Goal: Find specific page/section: Find specific page/section

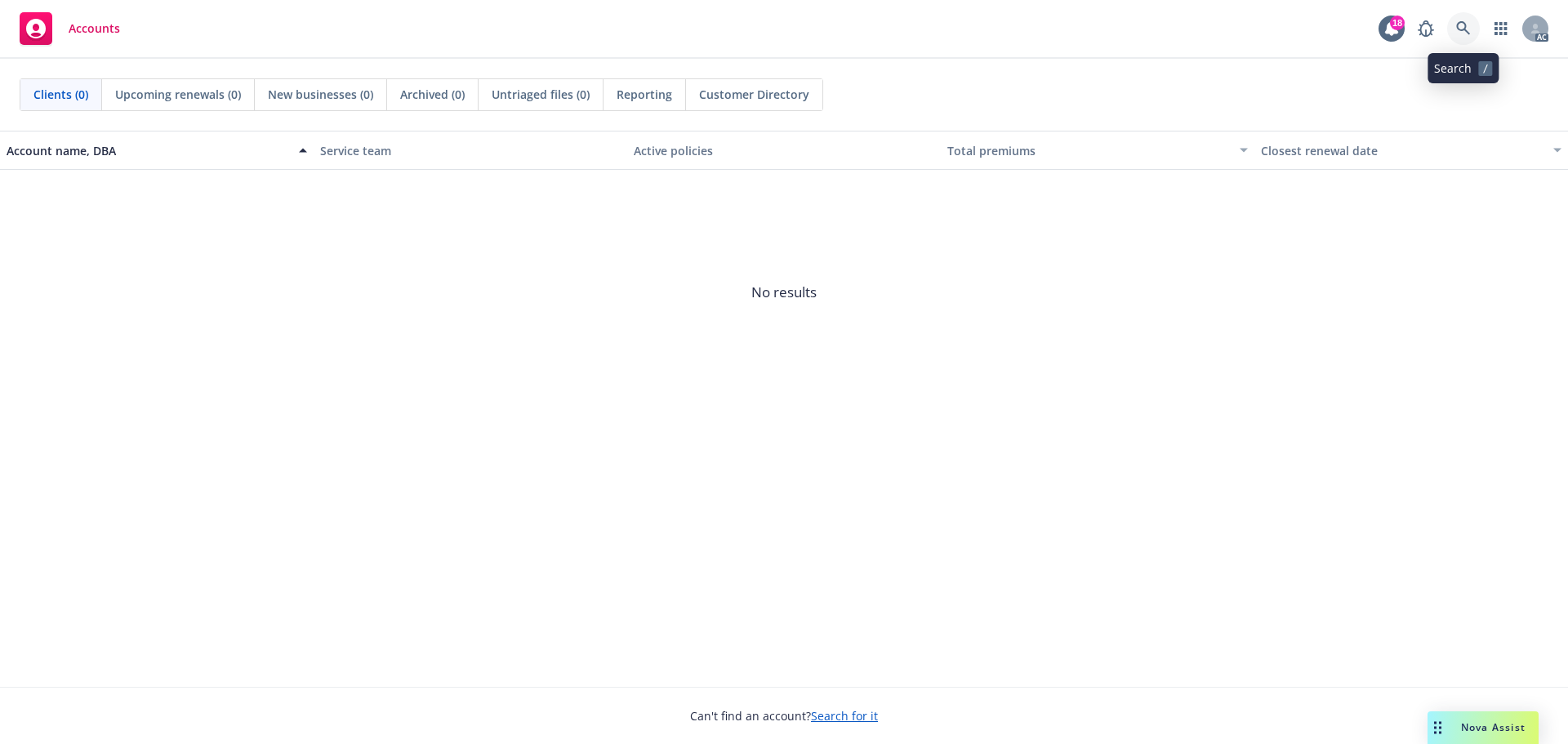
click at [1458, 31] on icon at bounding box center [1464, 29] width 15 height 15
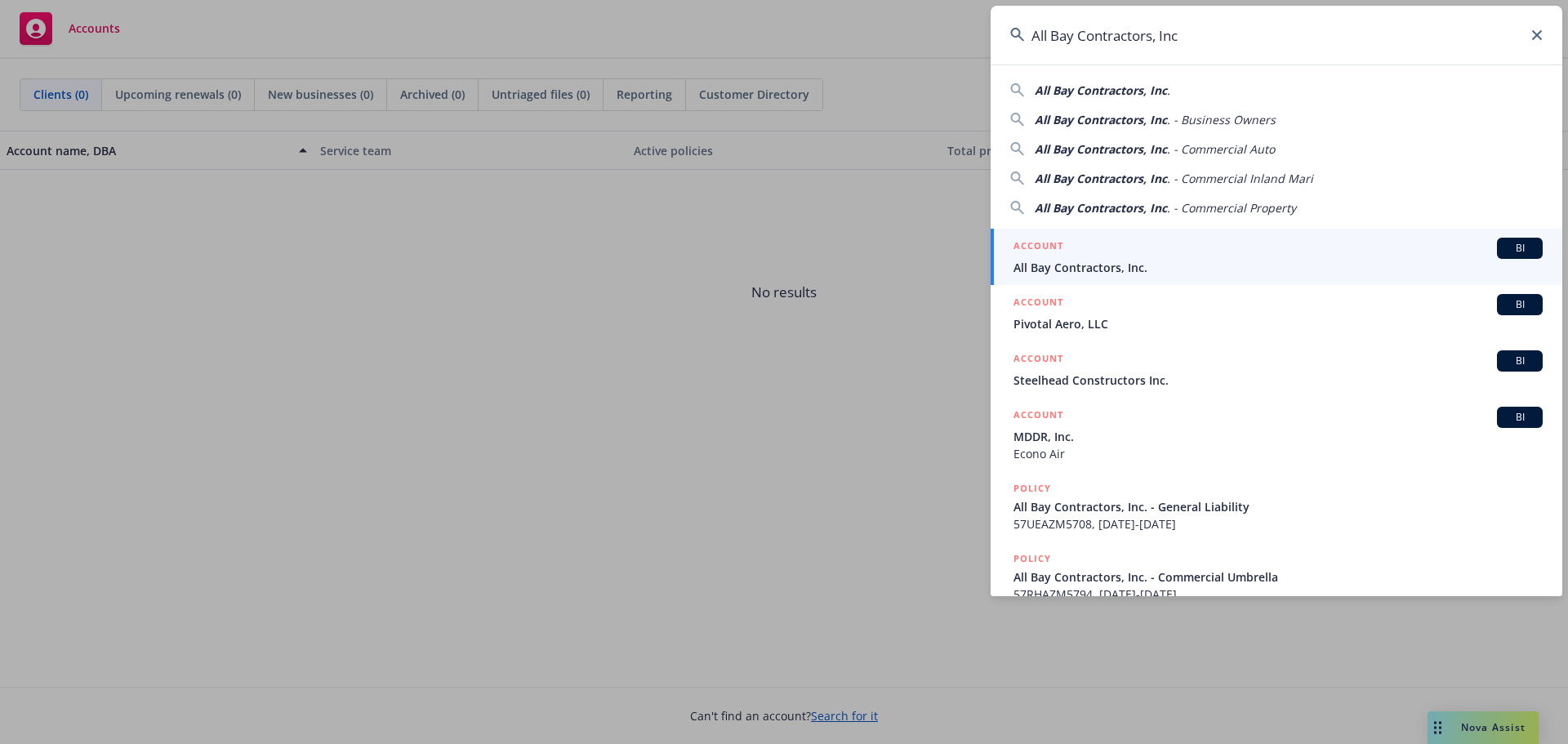
type input "All Bay Contractors, Inc"
click at [1150, 257] on div "ACCOUNT BI" at bounding box center [1278, 249] width 529 height 22
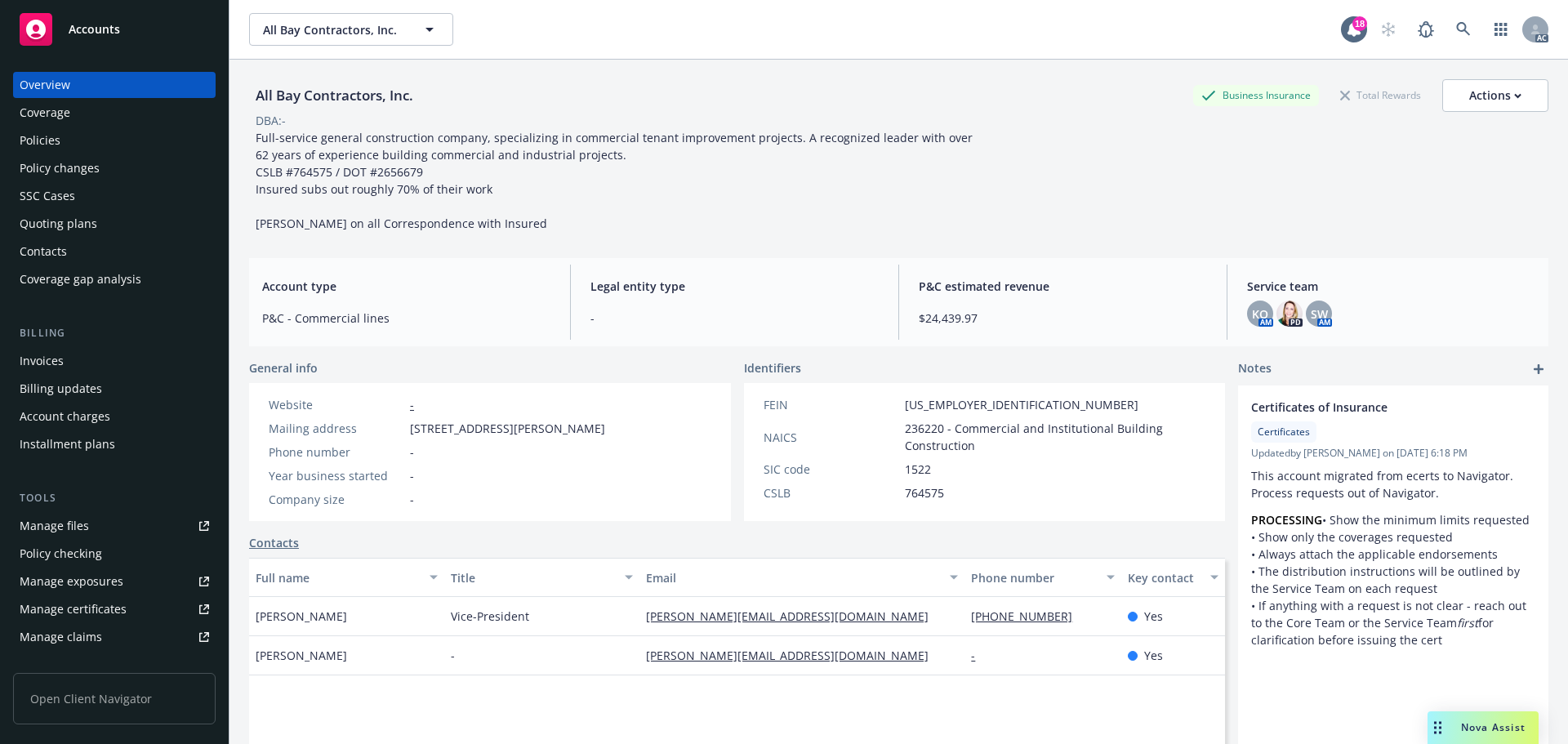
click at [91, 137] on div "Policies" at bounding box center [114, 141] width 189 height 27
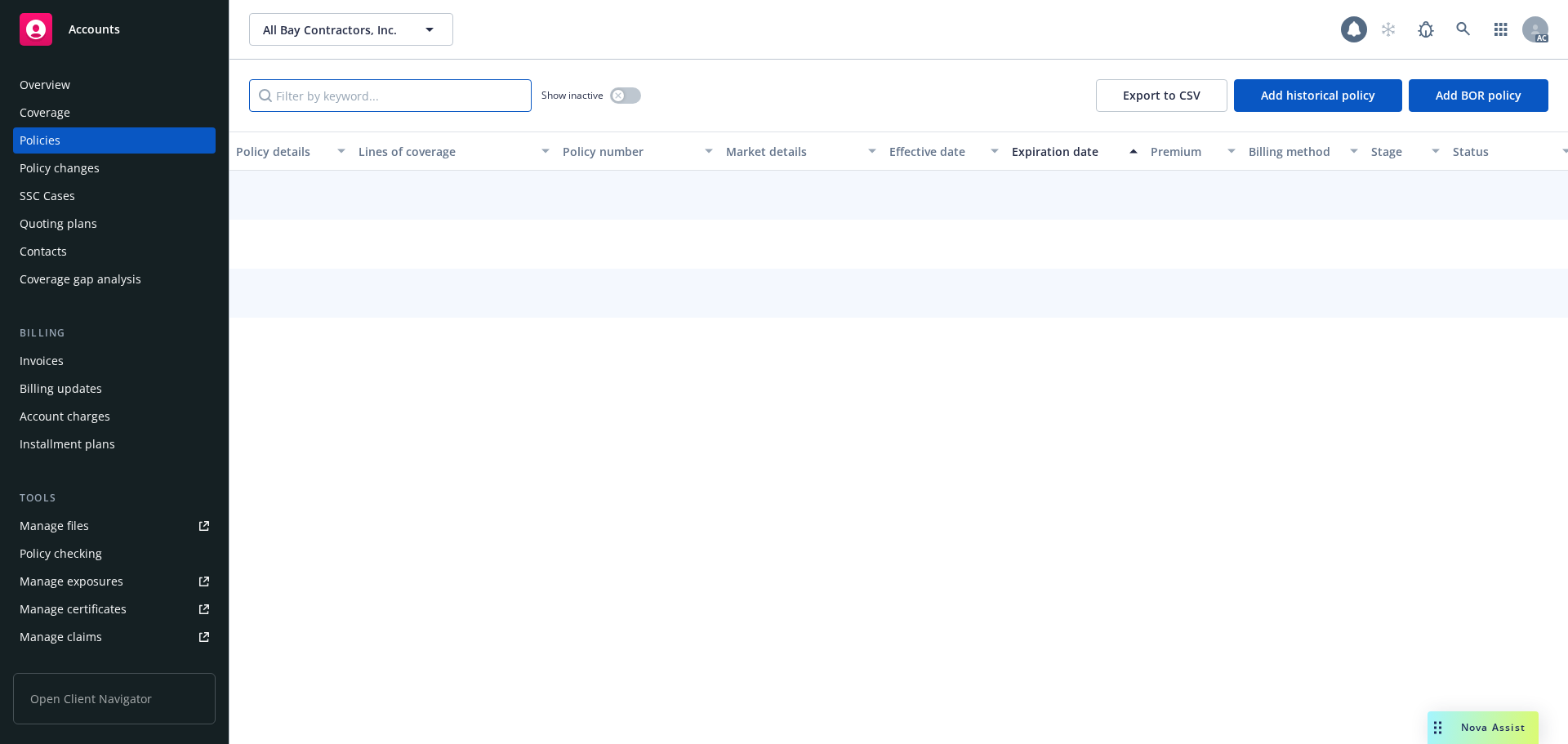
click at [385, 111] on input "Filter by keyword..." at bounding box center [390, 95] width 283 height 32
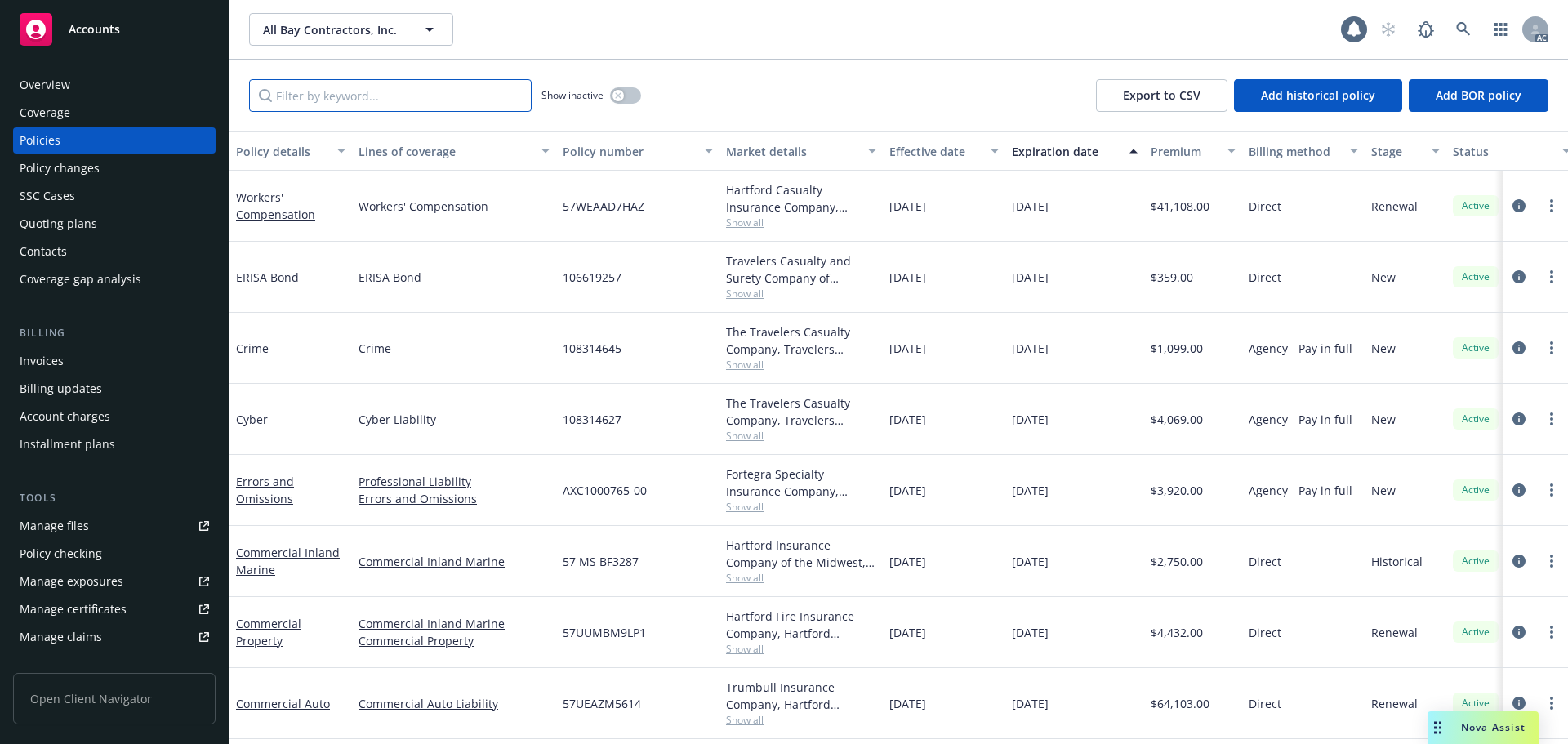
paste input "AXC1000765-00"
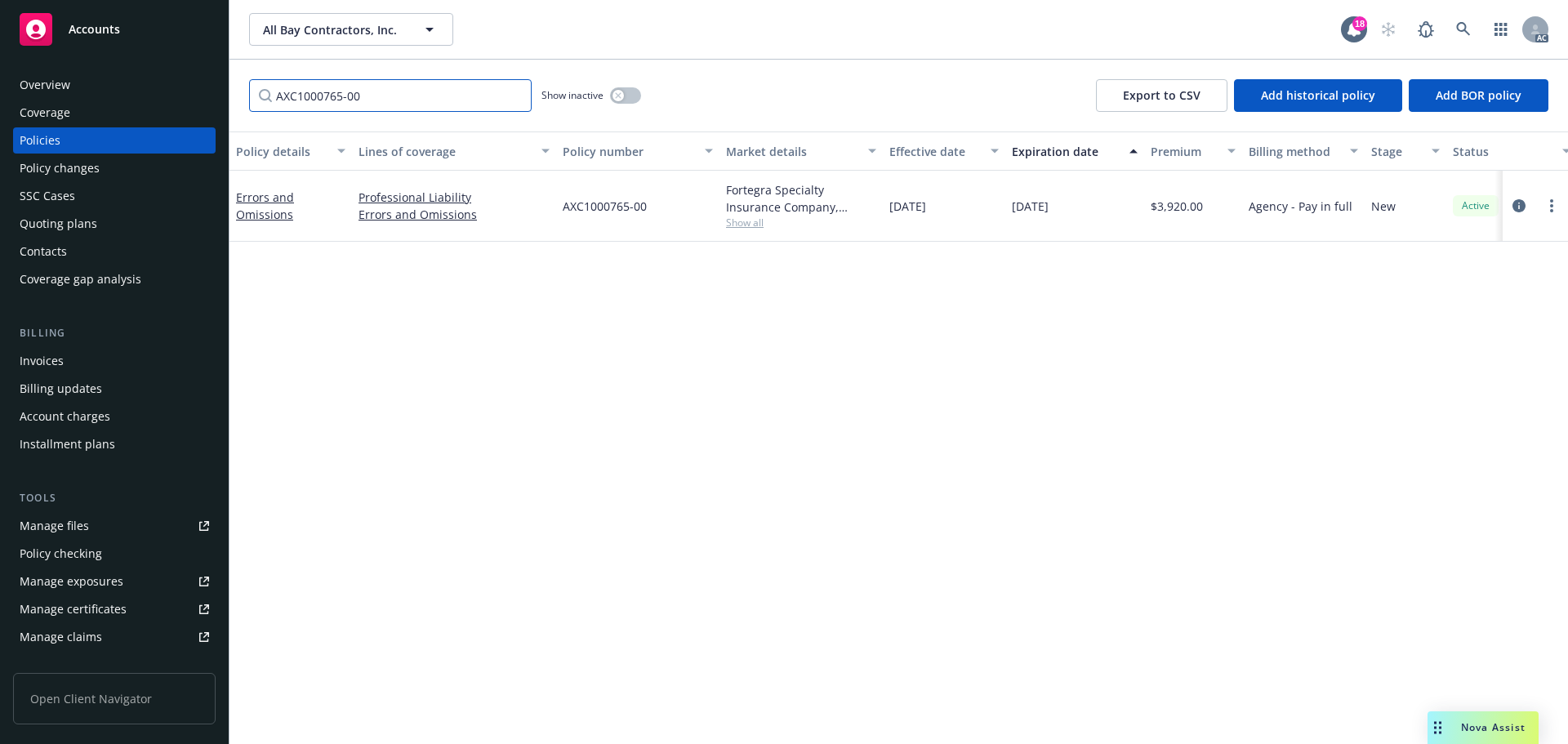
type input "AXC1000765-00"
